Goal: Navigation & Orientation: Find specific page/section

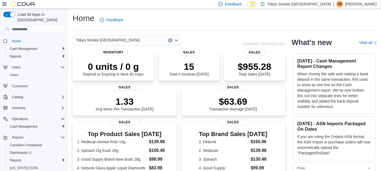
click at [352, 3] on p "[PERSON_NAME]" at bounding box center [360, 4] width 31 height 7
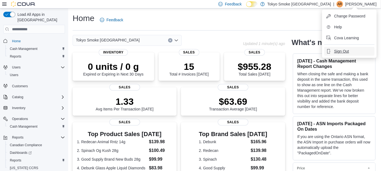
click at [334, 51] on button "Sign Out" at bounding box center [349, 51] width 50 height 9
